Goal: Find specific page/section: Find specific page/section

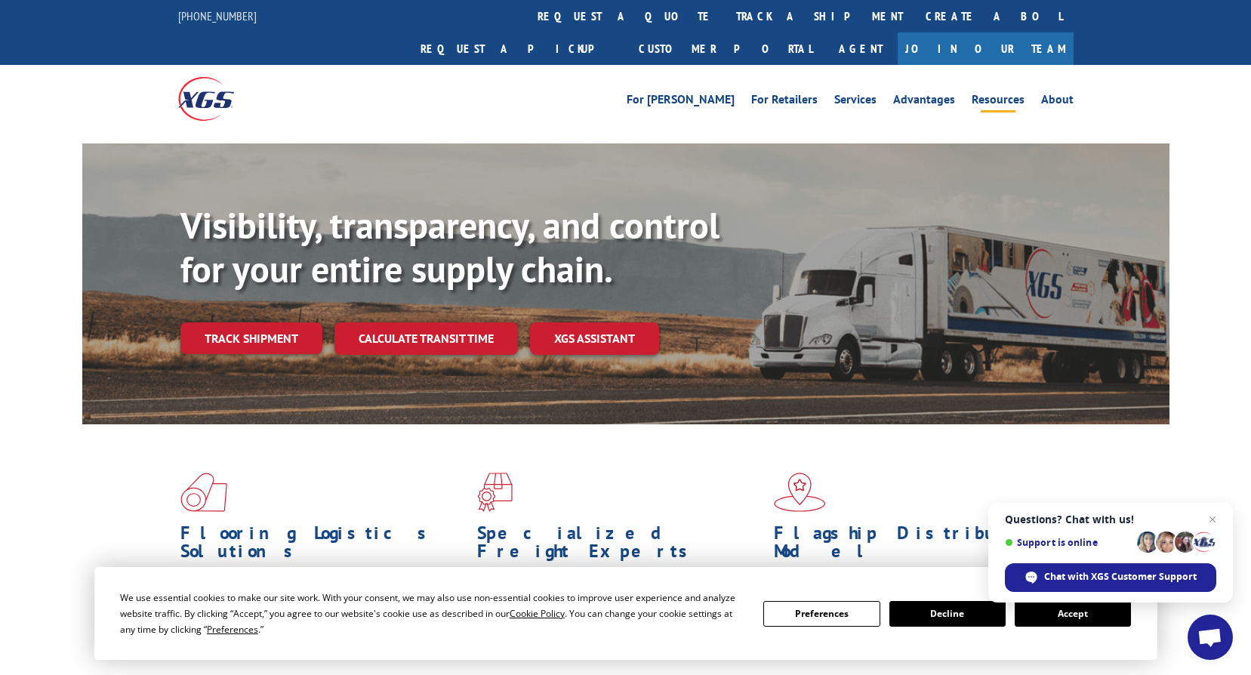
click at [980, 94] on link "Resources" at bounding box center [997, 102] width 53 height 17
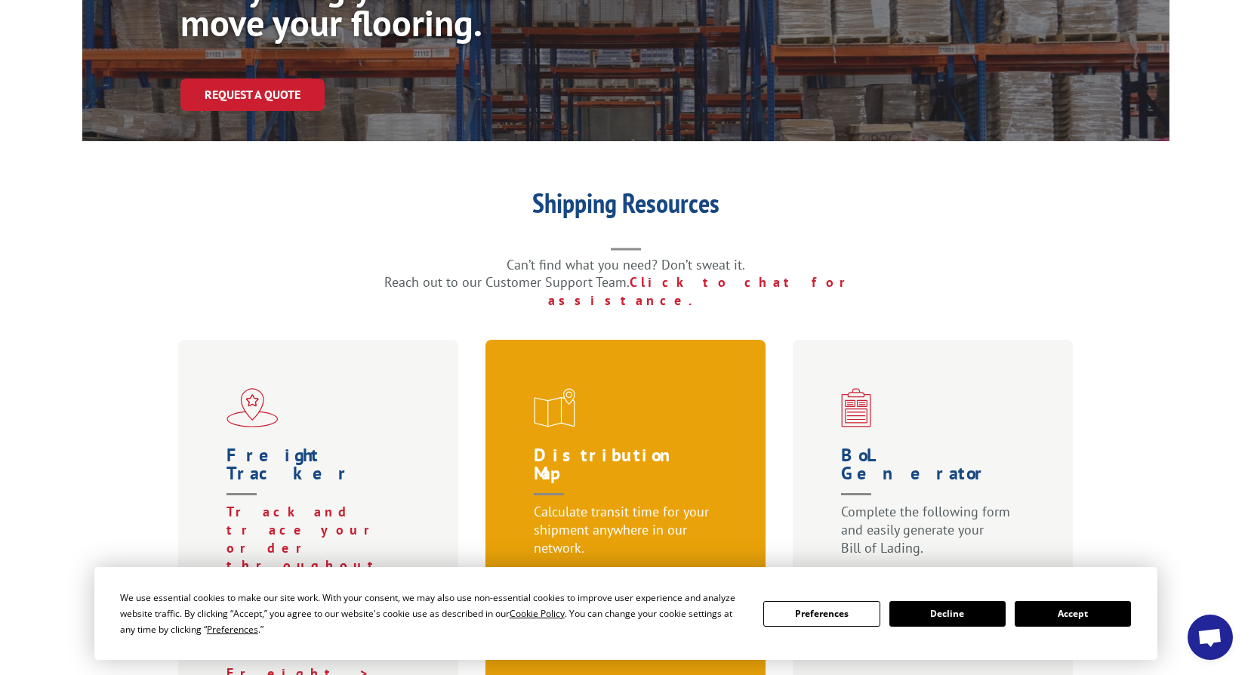
scroll to position [377, 0]
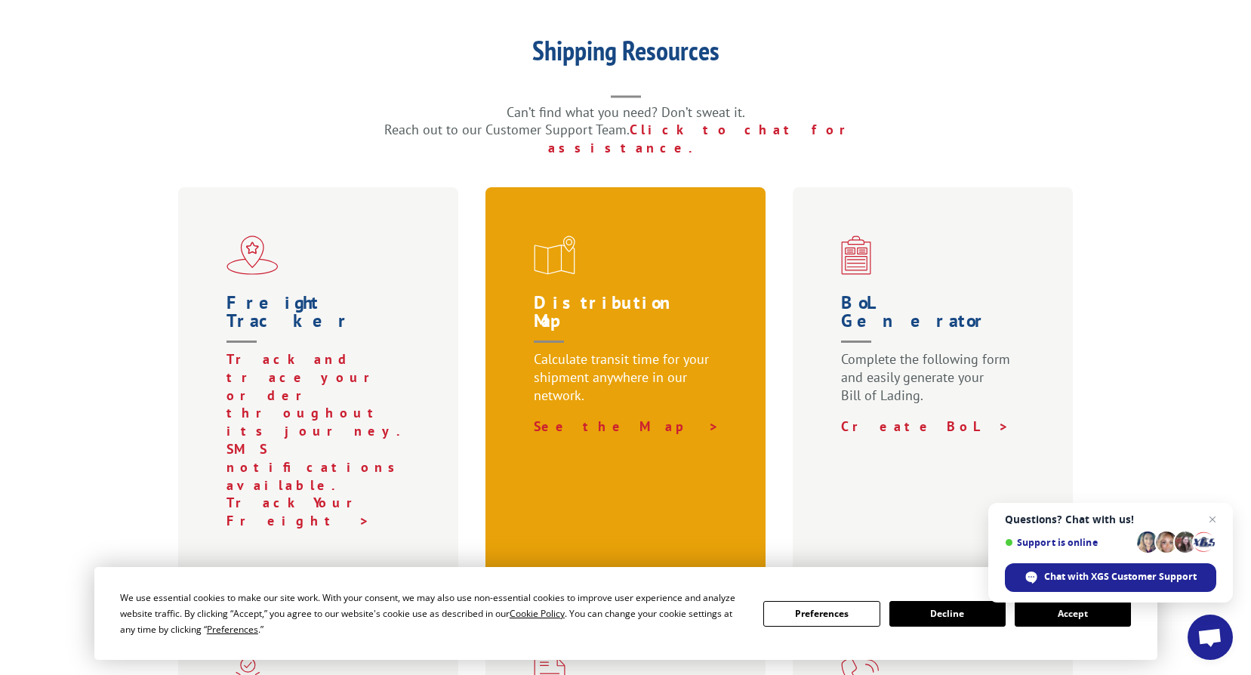
click at [583, 294] on h1 "Distribution Map" at bounding box center [629, 322] width 190 height 57
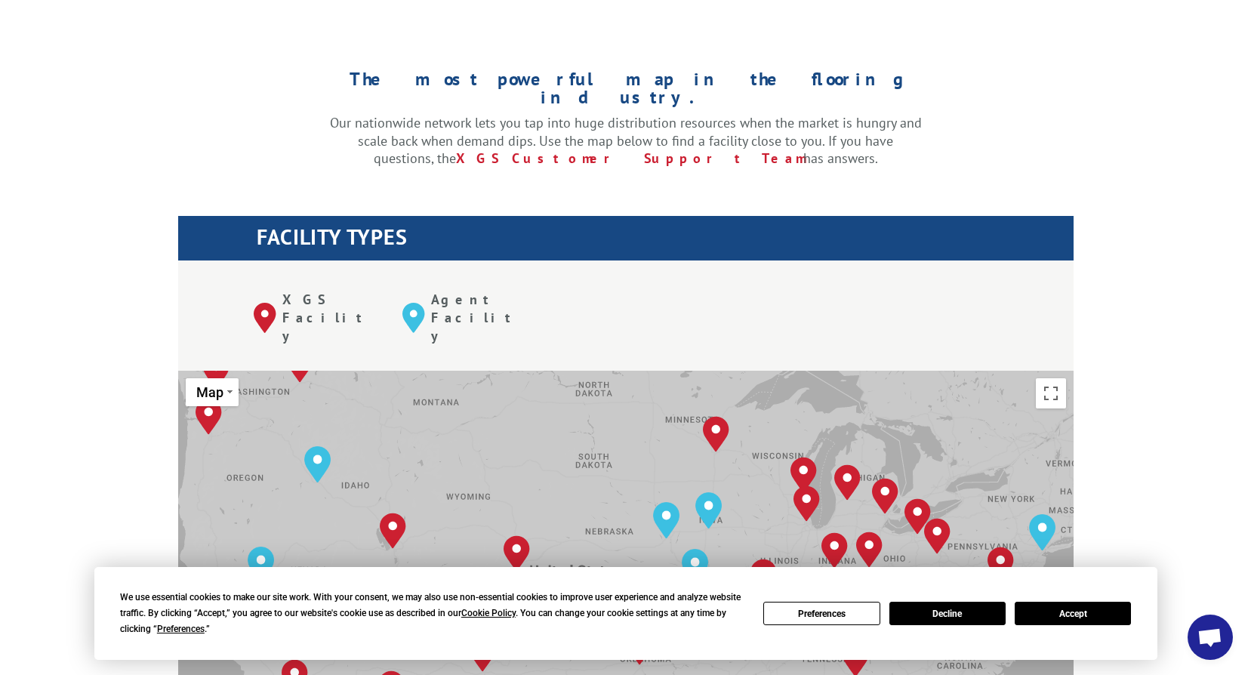
scroll to position [528, 0]
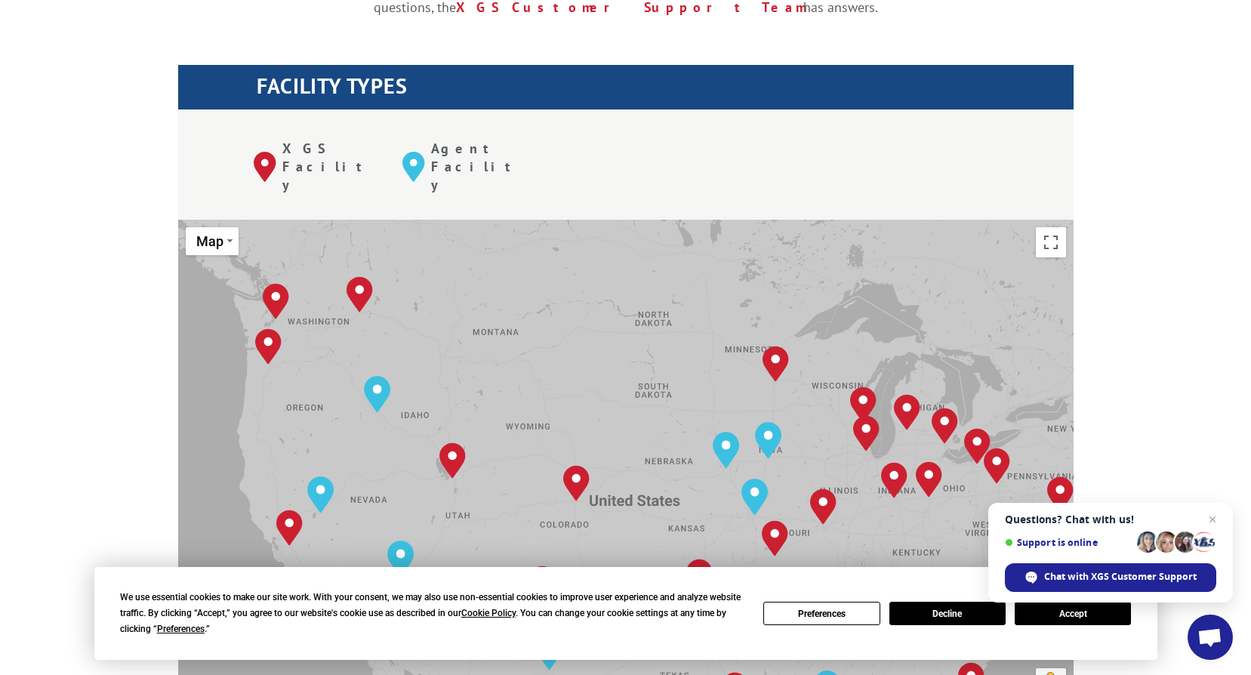
drag, startPoint x: 471, startPoint y: 251, endPoint x: 554, endPoint y: 333, distance: 116.4
click at [554, 333] on div "[GEOGRAPHIC_DATA], [GEOGRAPHIC_DATA] [GEOGRAPHIC_DATA], [GEOGRAPHIC_DATA] [GEOG…" at bounding box center [625, 468] width 895 height 497
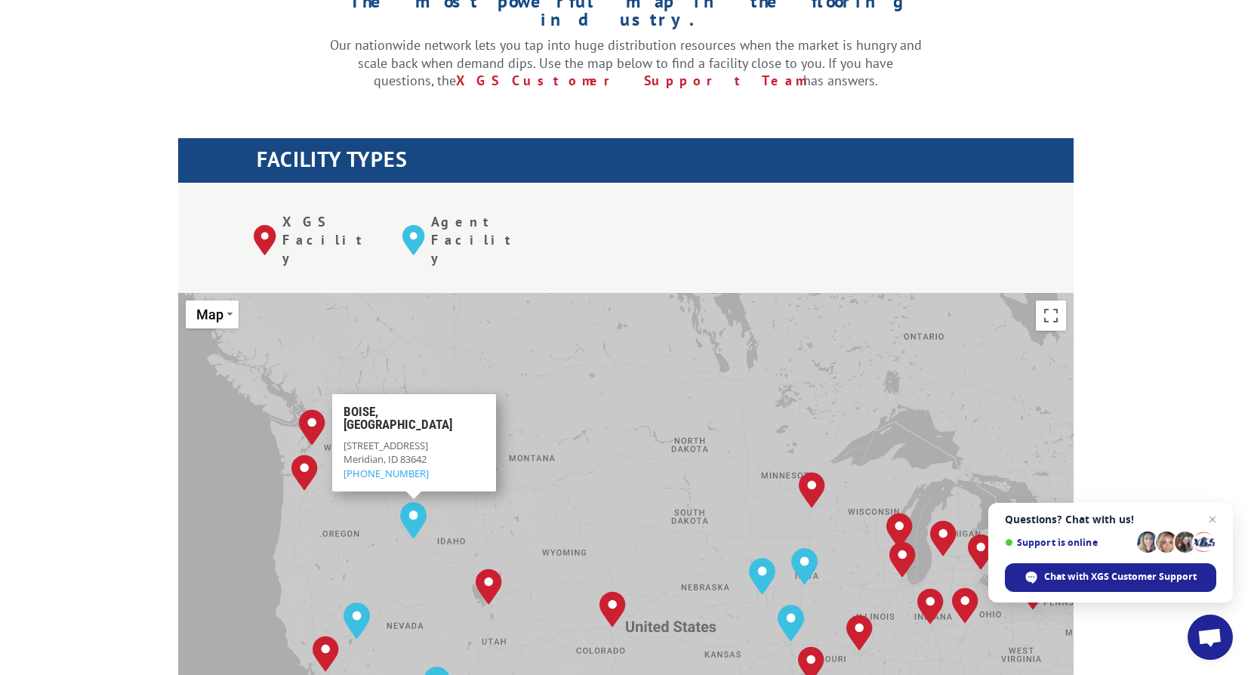
scroll to position [453, 0]
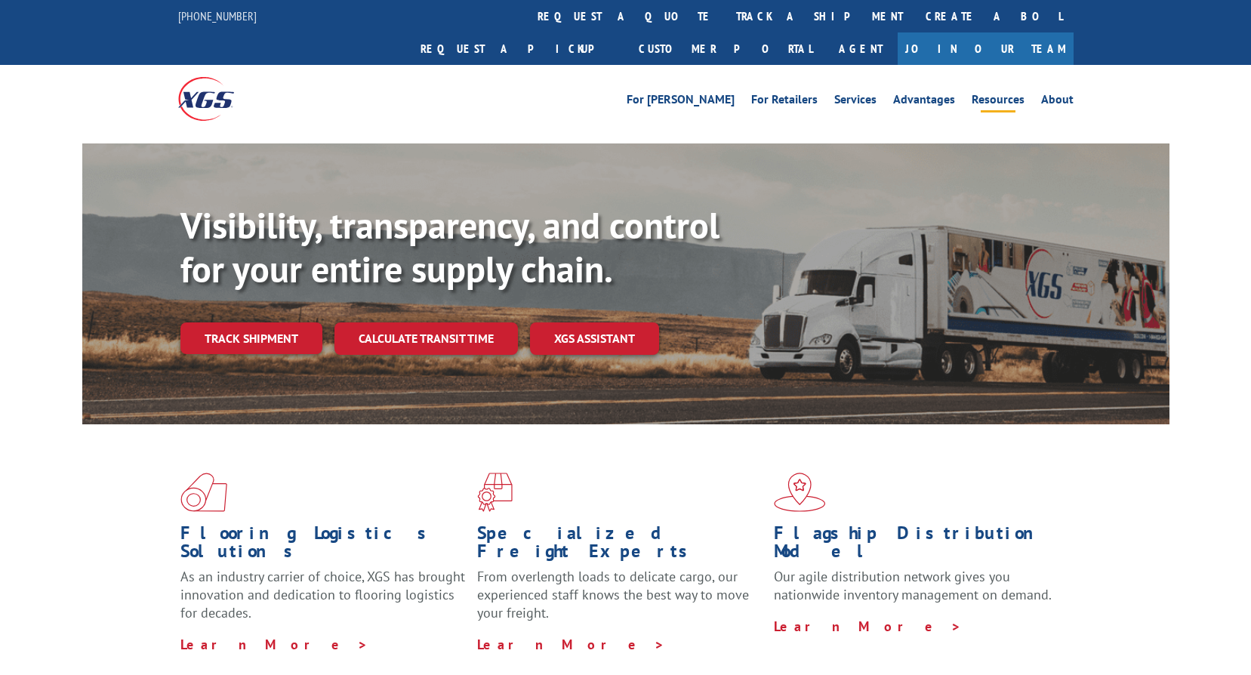
click at [996, 94] on link "Resources" at bounding box center [997, 102] width 53 height 17
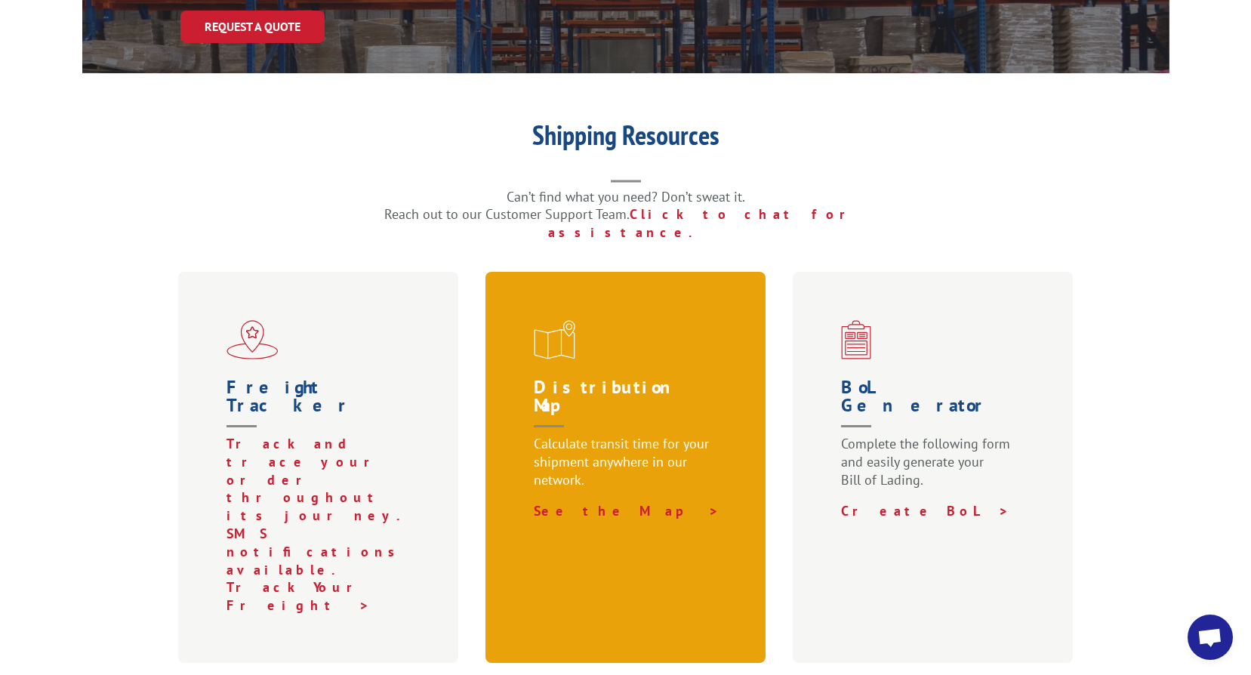
scroll to position [302, 0]
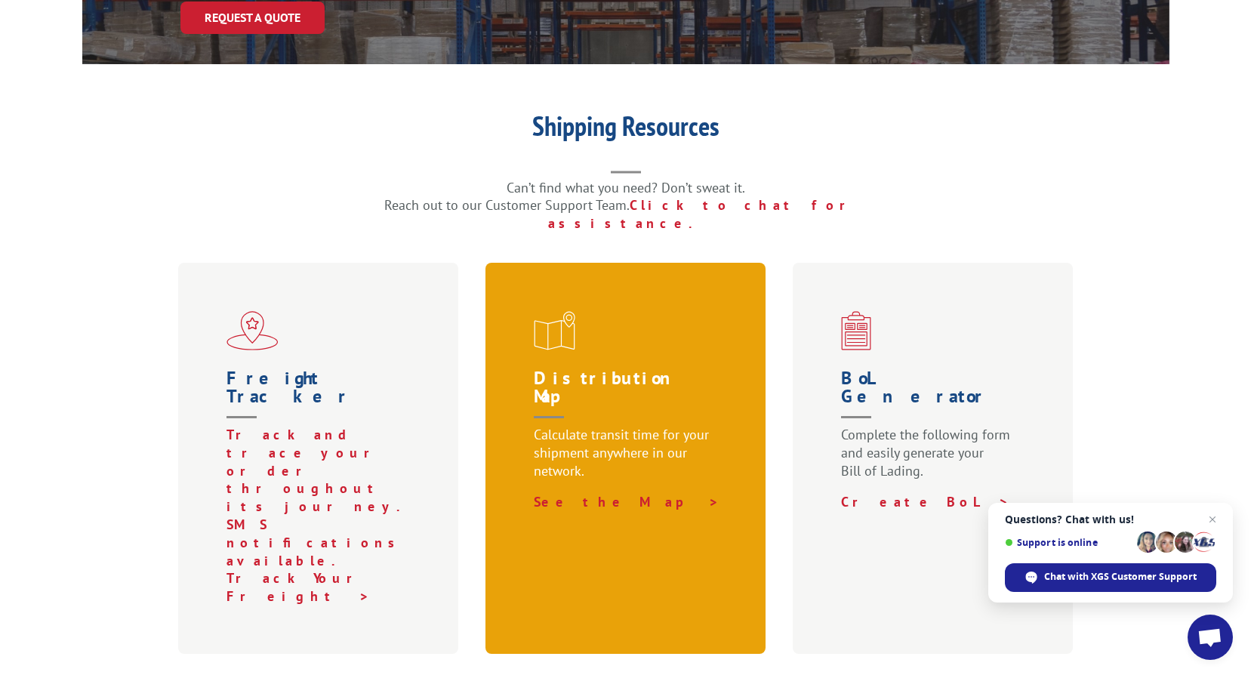
click at [648, 369] on h1 "Distribution Map" at bounding box center [629, 397] width 190 height 57
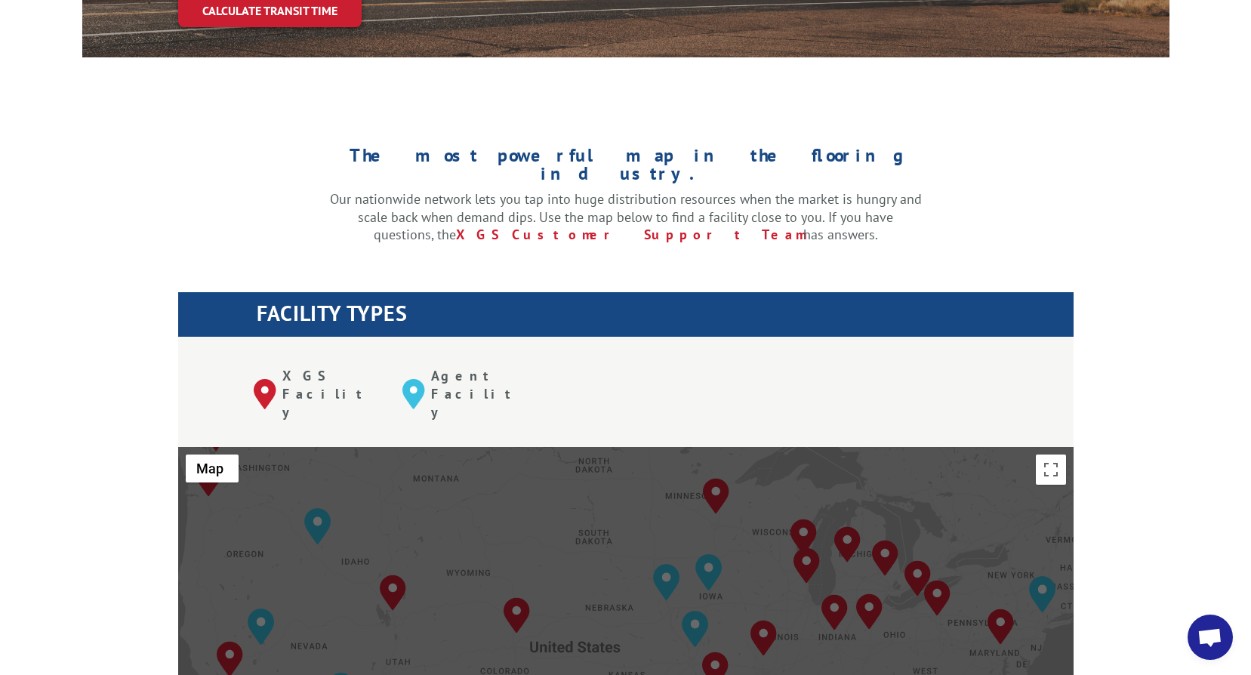
scroll to position [377, 0]
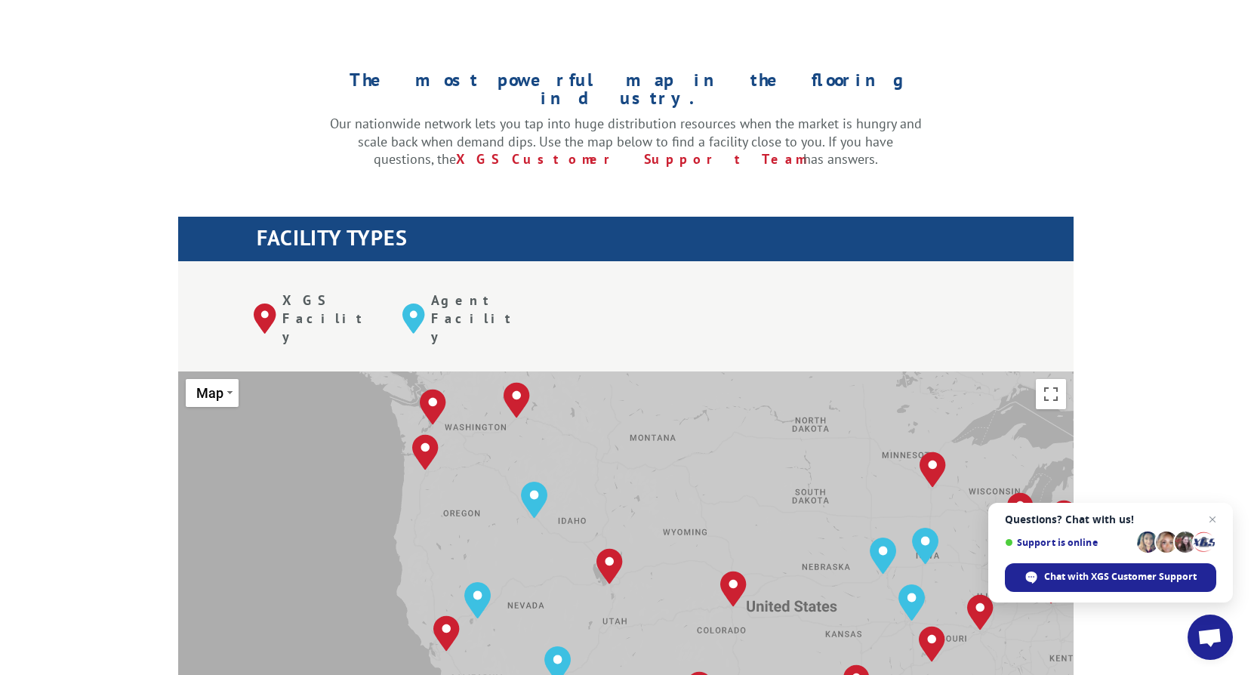
drag, startPoint x: 513, startPoint y: 399, endPoint x: 649, endPoint y: 431, distance: 140.2
click at [649, 431] on div "[GEOGRAPHIC_DATA], [GEOGRAPHIC_DATA] [GEOGRAPHIC_DATA], [GEOGRAPHIC_DATA] [GEOG…" at bounding box center [625, 619] width 895 height 497
